Goal: Transaction & Acquisition: Purchase product/service

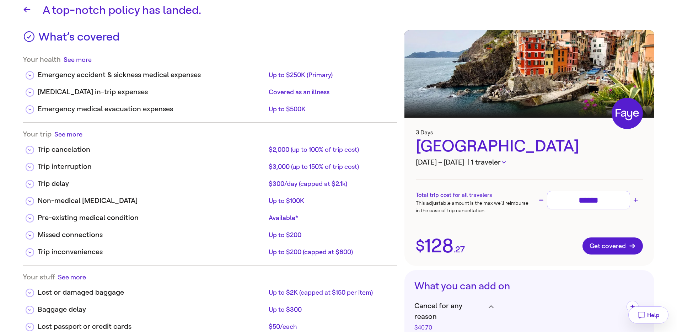
scroll to position [53, 0]
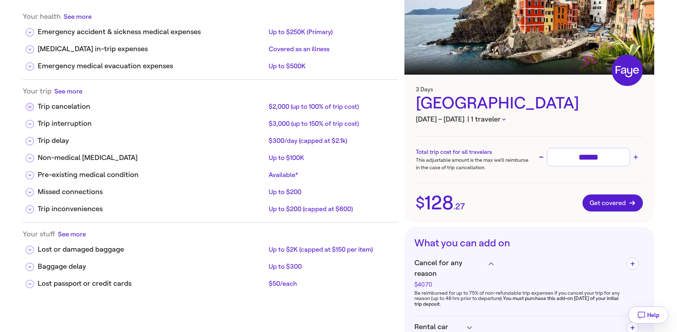
click at [32, 108] on button at bounding box center [30, 107] width 9 height 9
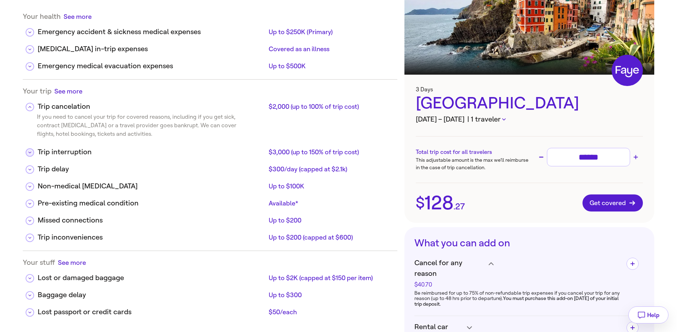
click at [31, 151] on icon at bounding box center [29, 153] width 3 height 4
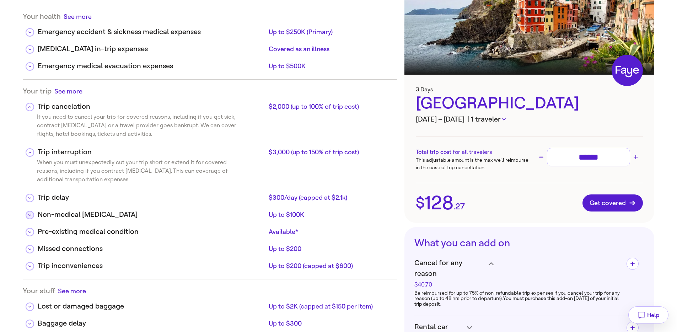
click at [28, 218] on button at bounding box center [30, 215] width 9 height 9
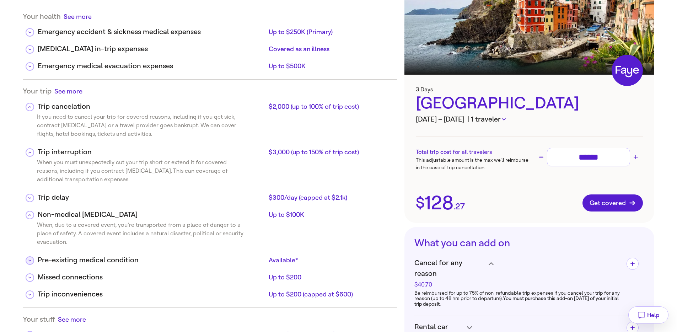
click at [29, 261] on icon at bounding box center [29, 261] width 3 height 4
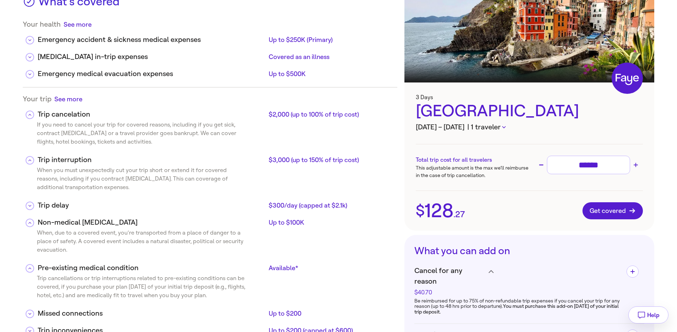
scroll to position [46, 0]
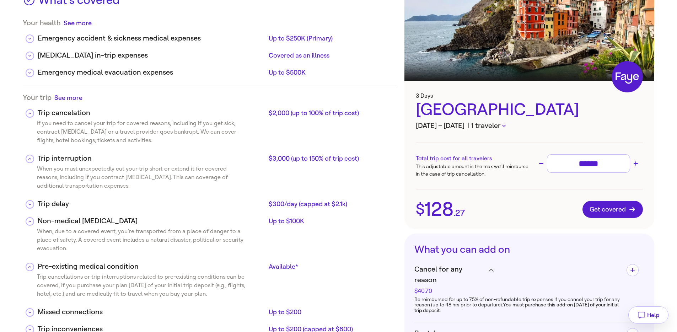
drag, startPoint x: 37, startPoint y: 277, endPoint x: 231, endPoint y: 294, distance: 195.2
click at [231, 294] on div "Trip cancellations or trip interruptions related to pre-existing conditions can…" at bounding box center [135, 287] width 225 height 28
click at [81, 27] on div "Your health See more Emergency accident & sickness medical expenses Up to $250K…" at bounding box center [210, 52] width 375 height 68
click at [81, 24] on button "See more" at bounding box center [78, 22] width 28 height 9
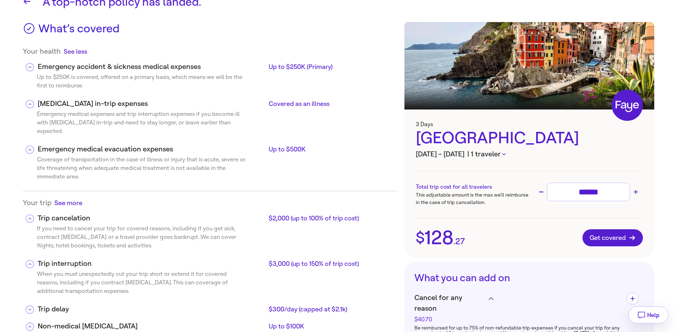
scroll to position [11, 0]
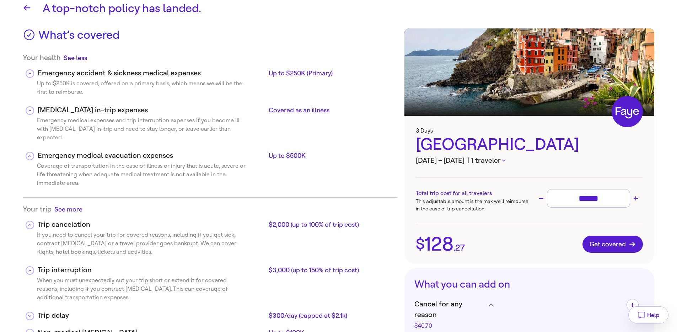
click at [120, 83] on div "Up to $250K is covered, offered on a primary basis, which means we will be the …" at bounding box center [135, 89] width 225 height 20
drag, startPoint x: 39, startPoint y: 74, endPoint x: 139, endPoint y: 70, distance: 99.6
click at [139, 70] on div "Emergency accident & sickness medical expenses" at bounding box center [152, 73] width 228 height 11
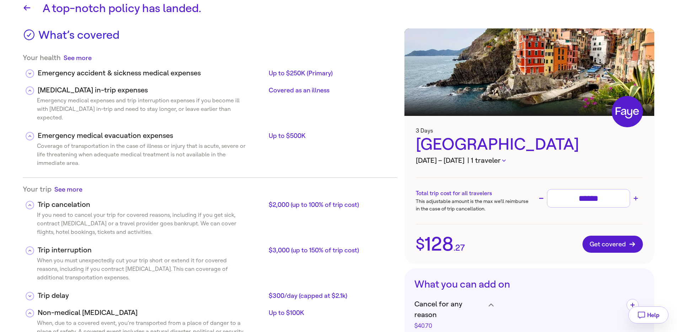
click at [140, 70] on div "Emergency accident & sickness medical expenses" at bounding box center [152, 73] width 228 height 11
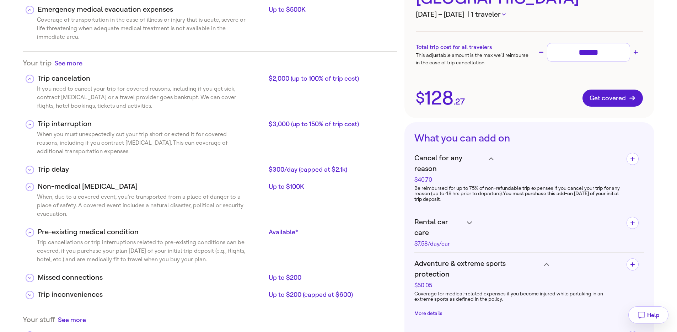
scroll to position [159, 0]
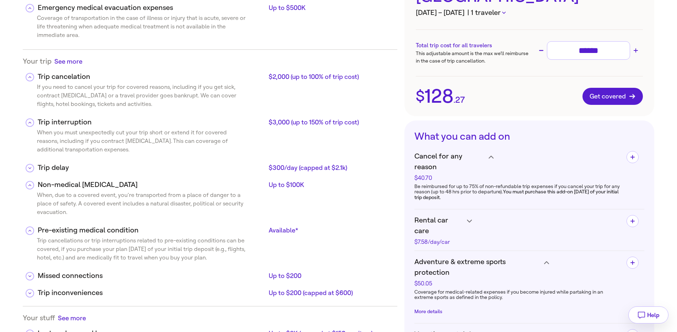
drag, startPoint x: 39, startPoint y: 234, endPoint x: 227, endPoint y: 252, distance: 188.5
click at [227, 252] on div "Trip cancellations or trip interruptions related to pre-existing conditions can…" at bounding box center [135, 250] width 225 height 28
drag, startPoint x: 227, startPoint y: 253, endPoint x: 144, endPoint y: 242, distance: 83.8
click at [144, 242] on div "Trip cancellations or trip interruptions related to pre-existing conditions can…" at bounding box center [135, 250] width 225 height 28
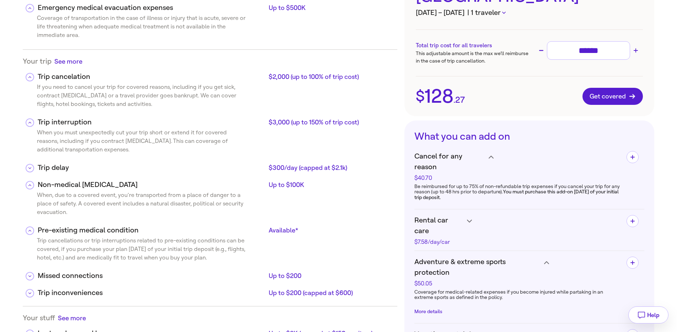
click at [143, 242] on div "Trip cancellations or trip interruptions related to pre-existing conditions can…" at bounding box center [135, 250] width 225 height 28
drag, startPoint x: 144, startPoint y: 242, endPoint x: 241, endPoint y: 253, distance: 97.7
click at [241, 253] on div "Trip cancellations or trip interruptions related to pre-existing conditions can…" at bounding box center [135, 250] width 225 height 28
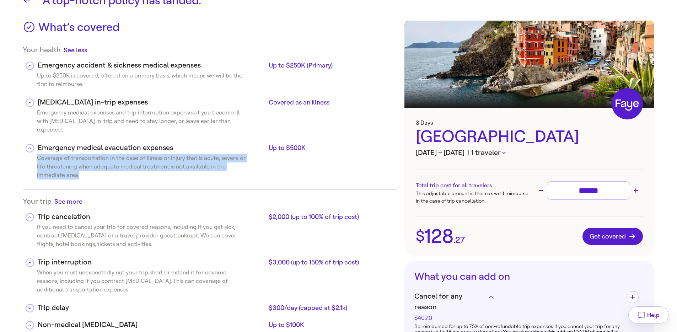
drag, startPoint x: 89, startPoint y: 168, endPoint x: 36, endPoint y: 149, distance: 56.9
click at [36, 154] on div "Coverage of transportation in the case of illness or injury that is acute, seve…" at bounding box center [135, 168] width 225 height 28
drag, startPoint x: 36, startPoint y: 149, endPoint x: 86, endPoint y: 165, distance: 53.1
click at [86, 165] on div "Coverage of transportation in the case of illness or injury that is acute, seve…" at bounding box center [135, 168] width 225 height 28
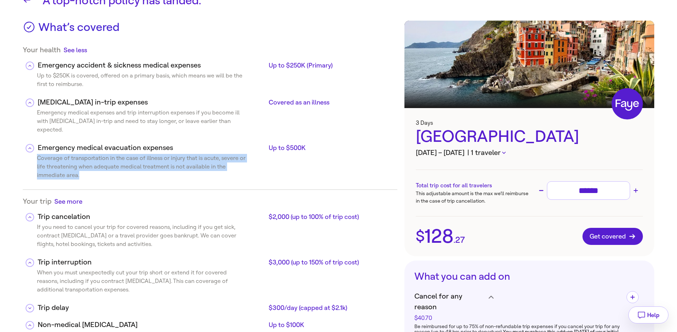
click at [86, 165] on div "Coverage of transportation in the case of illness or injury that is acute, seve…" at bounding box center [135, 168] width 225 height 28
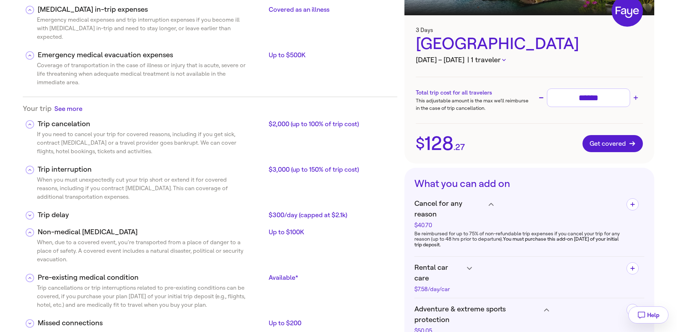
scroll to position [214, 0]
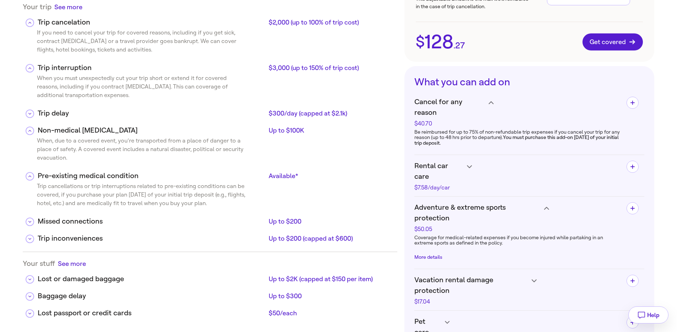
drag, startPoint x: 43, startPoint y: 177, endPoint x: 233, endPoint y: 194, distance: 190.5
click at [233, 194] on div "Trip cancellations or trip interruptions related to pre-existing conditions can…" at bounding box center [135, 196] width 225 height 28
click at [231, 194] on div "Trip cancellations or trip interruptions related to pre-existing conditions can…" at bounding box center [135, 196] width 225 height 28
drag, startPoint x: 229, startPoint y: 195, endPoint x: 119, endPoint y: 196, distance: 109.1
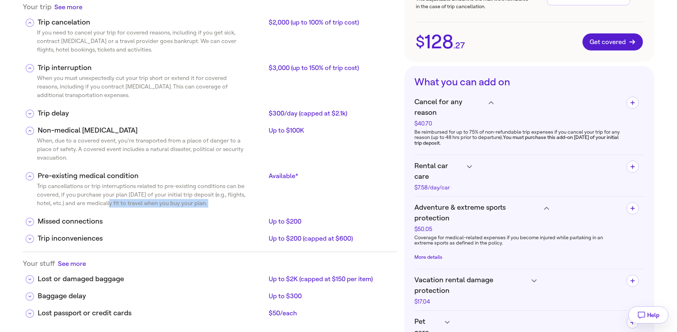
click at [120, 196] on div "Trip cancellations or trip interruptions related to pre-existing conditions can…" at bounding box center [135, 196] width 225 height 28
click at [119, 196] on div "Trip cancellations or trip interruptions related to pre-existing conditions can…" at bounding box center [135, 196] width 225 height 28
drag, startPoint x: 39, startPoint y: 178, endPoint x: 132, endPoint y: 179, distance: 92.8
click at [132, 182] on div "Trip cancellations or trip interruptions related to pre-existing conditions can…" at bounding box center [135, 196] width 225 height 28
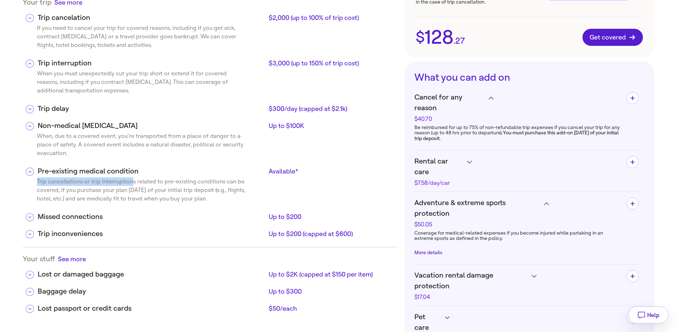
scroll to position [270, 0]
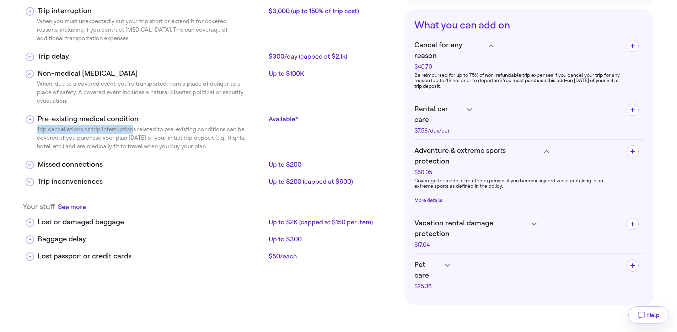
click at [102, 251] on div "Lost passport or credit cards" at bounding box center [152, 256] width 228 height 11
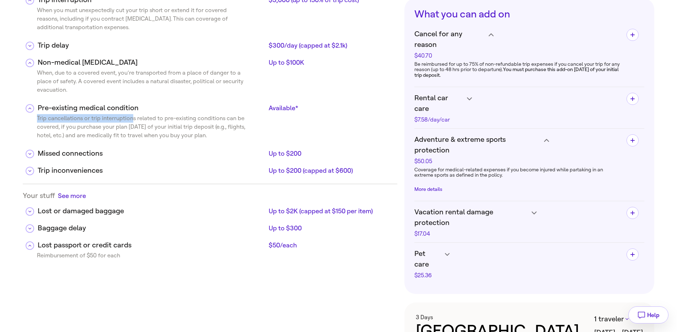
scroll to position [282, 0]
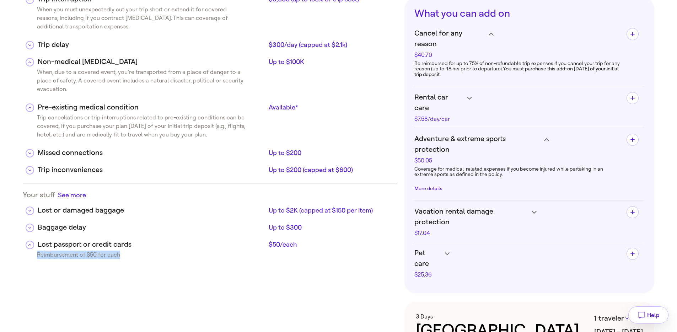
drag, startPoint x: 39, startPoint y: 245, endPoint x: 141, endPoint y: 250, distance: 101.8
click at [141, 251] on div "Reimbursement of $50 for each" at bounding box center [210, 256] width 375 height 11
drag, startPoint x: 269, startPoint y: 233, endPoint x: 305, endPoint y: 237, distance: 36.4
click at [305, 240] on div "$50/each" at bounding box center [330, 244] width 123 height 9
drag, startPoint x: 305, startPoint y: 237, endPoint x: 255, endPoint y: 240, distance: 50.2
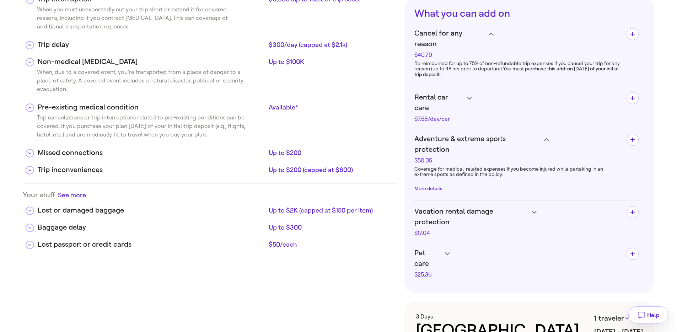
click at [255, 240] on div "Lost passport or credit cards $50/each" at bounding box center [215, 244] width 354 height 11
click at [119, 251] on div "Reimbursement of $50 for each" at bounding box center [71, 256] width 97 height 11
drag, startPoint x: 118, startPoint y: 248, endPoint x: 33, endPoint y: 248, distance: 85.7
click at [33, 251] on div "Reimbursement of $50 for each" at bounding box center [71, 256] width 97 height 11
click at [289, 240] on div "$50/each" at bounding box center [330, 244] width 123 height 9
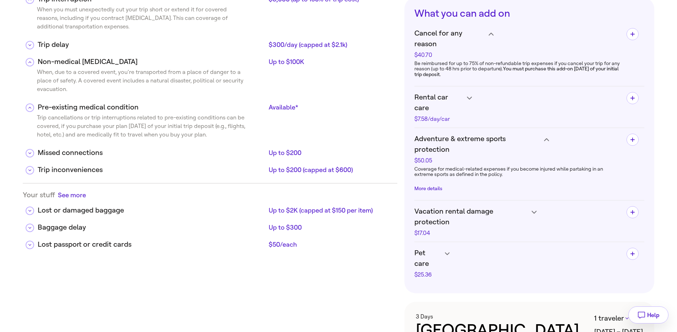
click at [289, 240] on div "$50/each" at bounding box center [330, 244] width 123 height 9
click at [122, 251] on div "Reimbursement of $50 for each" at bounding box center [210, 256] width 375 height 11
drag, startPoint x: 122, startPoint y: 248, endPoint x: 30, endPoint y: 246, distance: 91.4
click at [31, 251] on div "Reimbursement of $50 for each" at bounding box center [210, 256] width 375 height 11
